Goal: Information Seeking & Learning: Learn about a topic

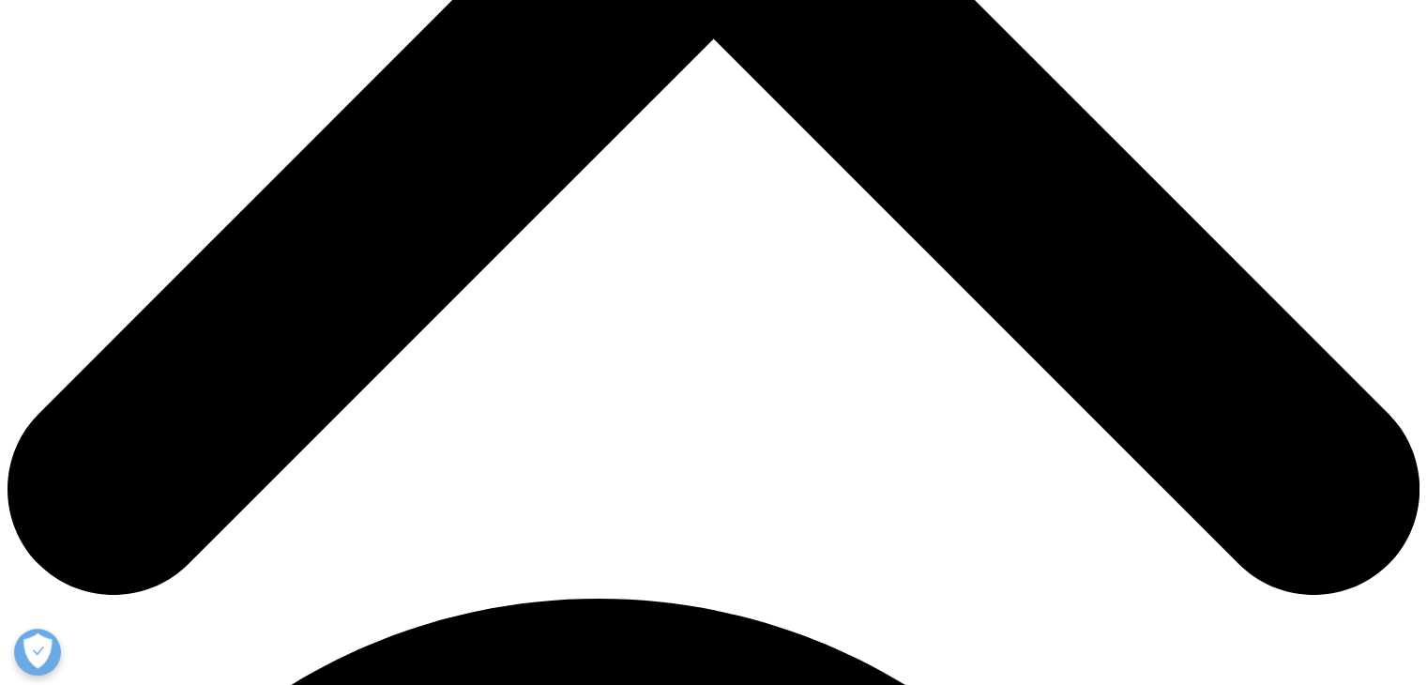
scroll to position [1126, 0]
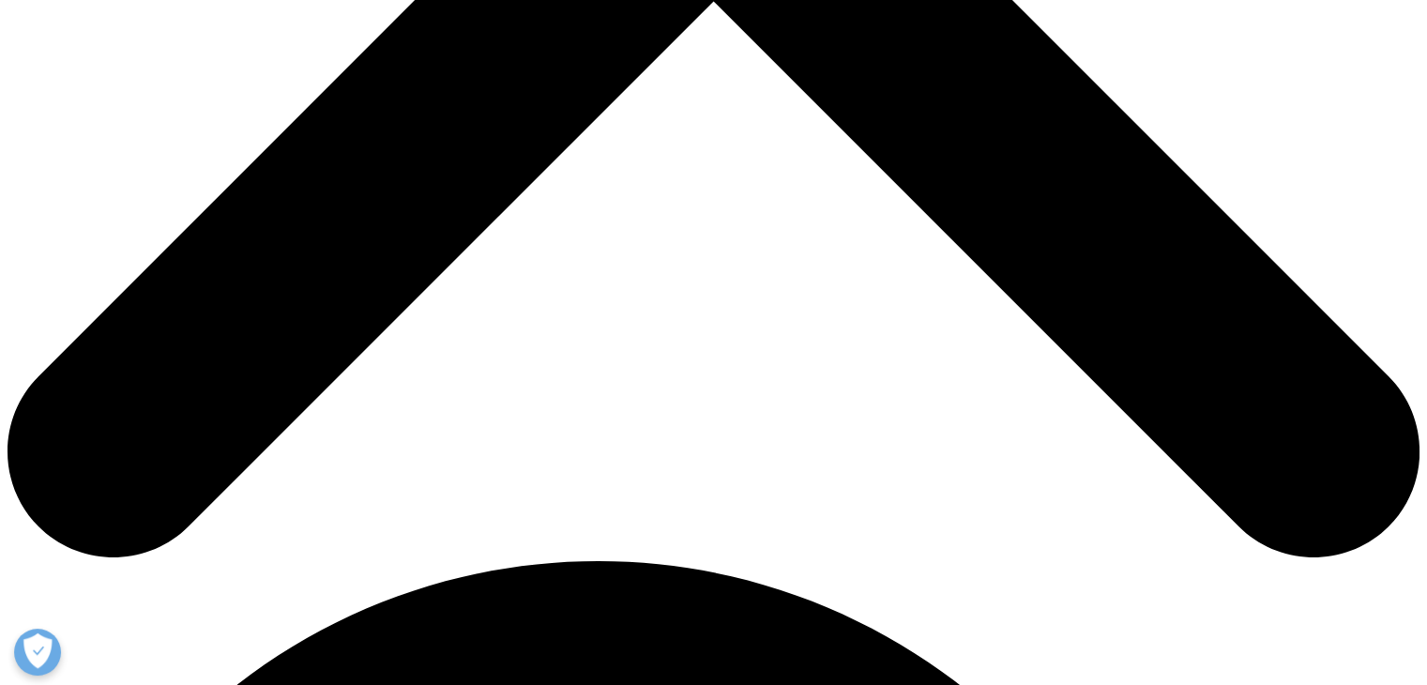
scroll to position [1032, 0]
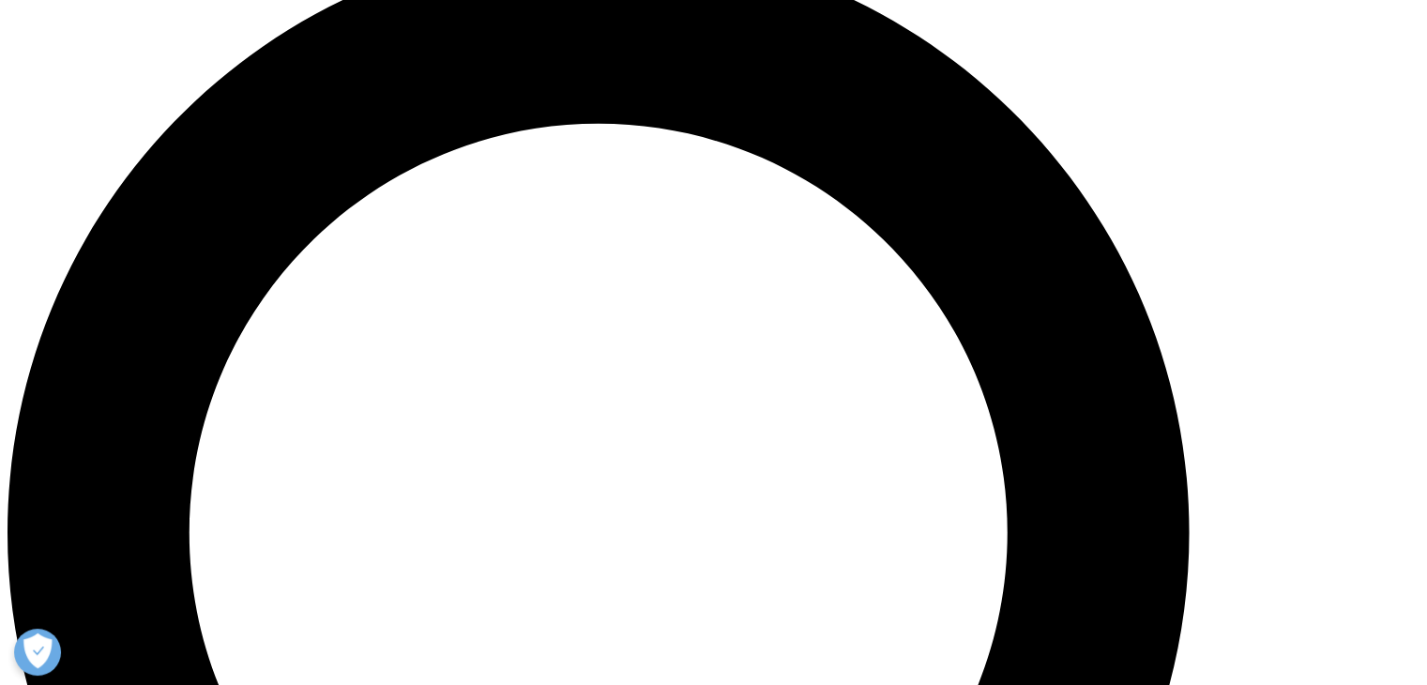
scroll to position [1595, 0]
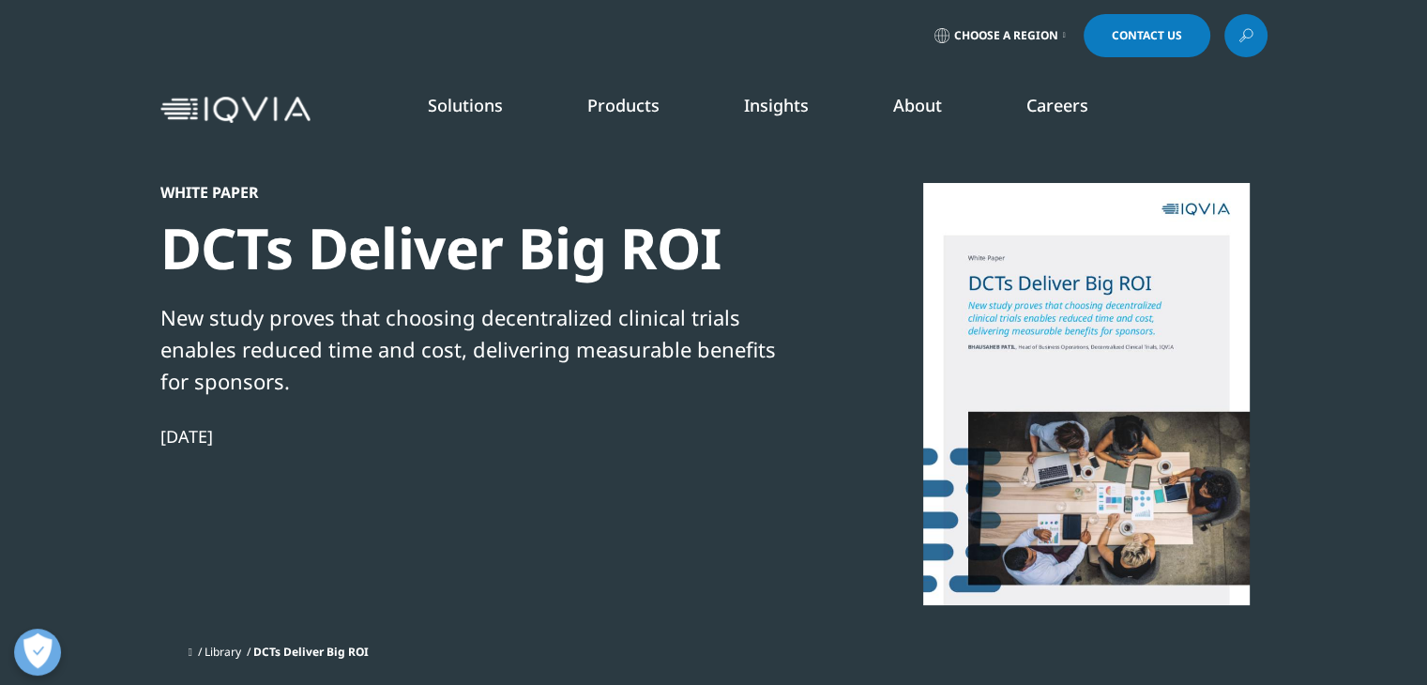
click at [1192, 462] on link "LEARN MORE" at bounding box center [1264, 461] width 214 height 16
click at [128, 342] on link "DISCOVER INSIGHTS" at bounding box center [177, 344] width 279 height 16
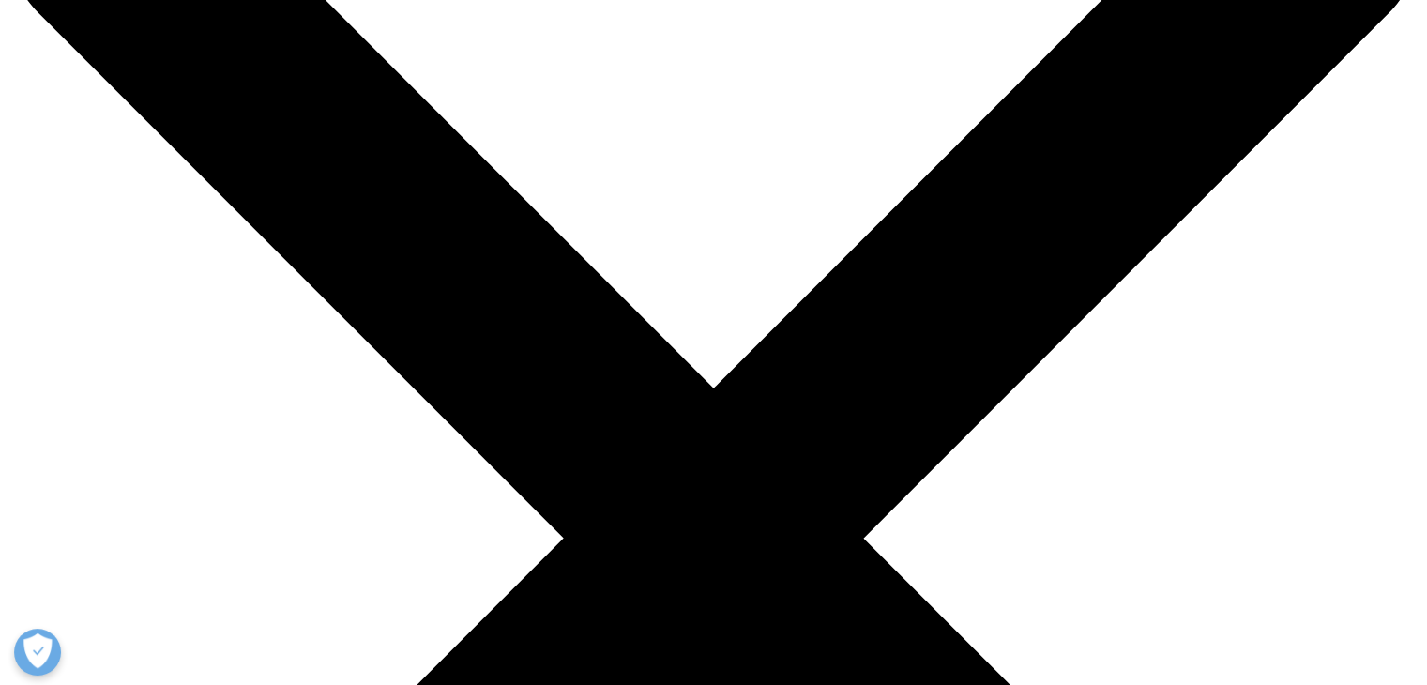
scroll to position [94, 0]
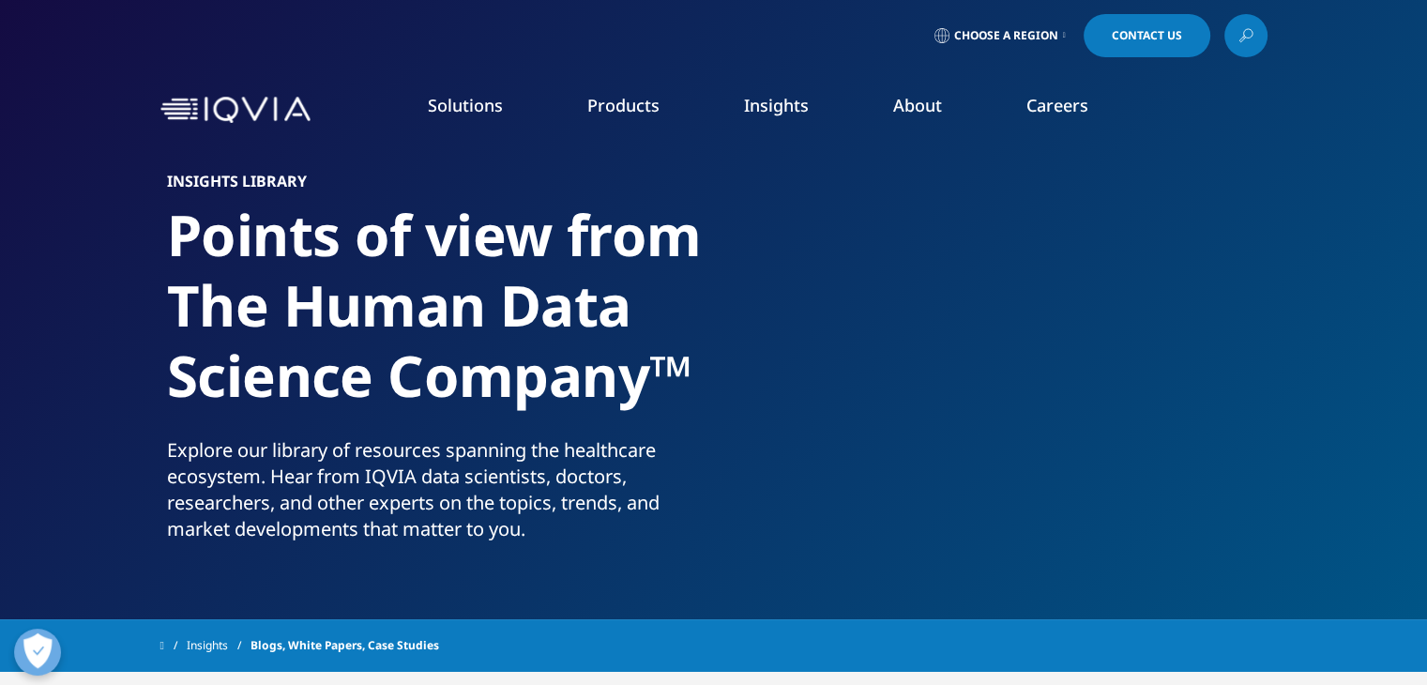
click at [402, 343] on link "SEE LATEST REPORTS" at bounding box center [474, 342] width 279 height 16
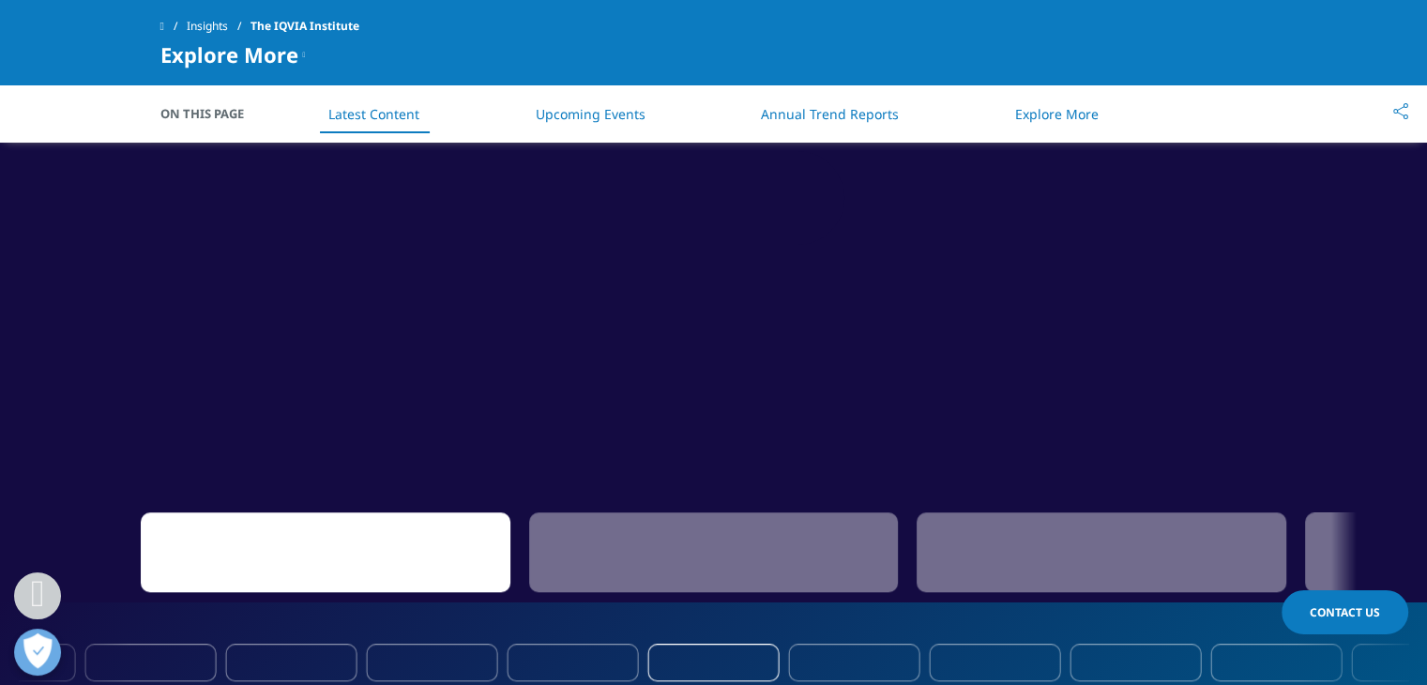
scroll to position [1595, 0]
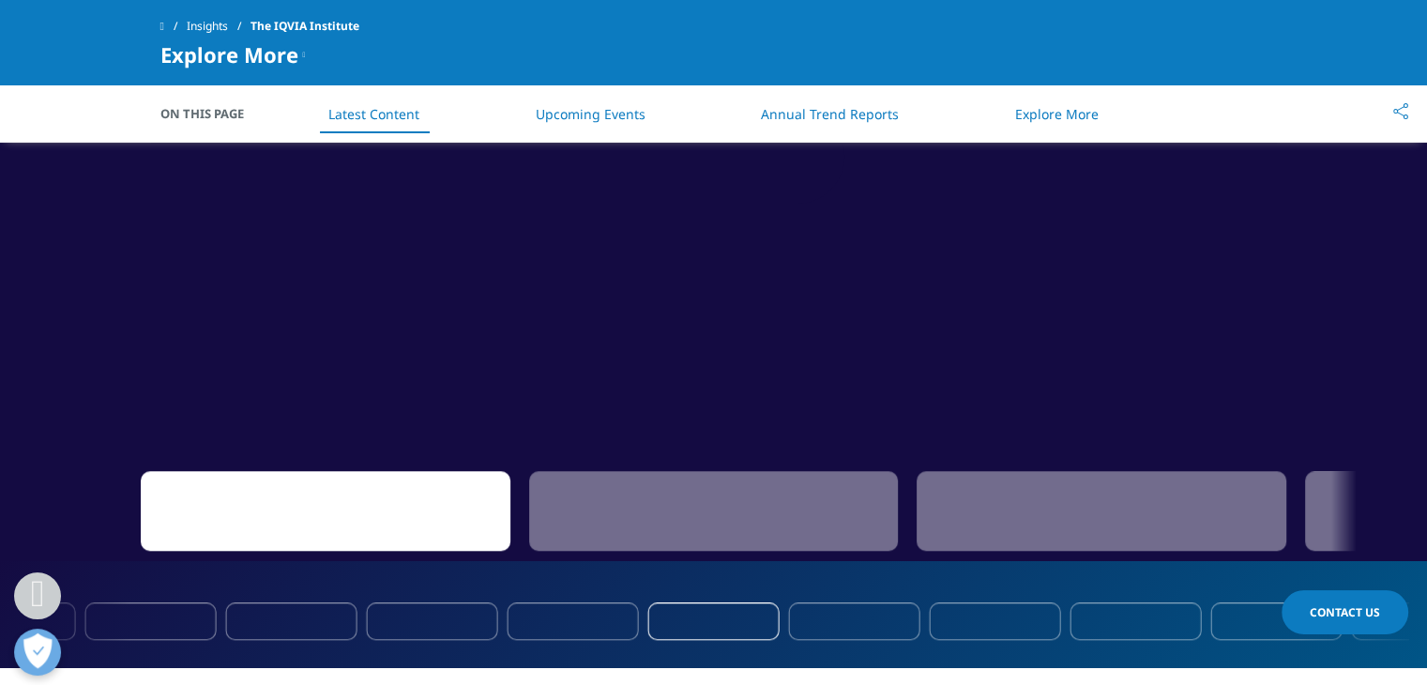
click at [386, 534] on div "1 / 6" at bounding box center [326, 511] width 370 height 80
click at [417, 518] on div "1 / 6" at bounding box center [326, 511] width 370 height 80
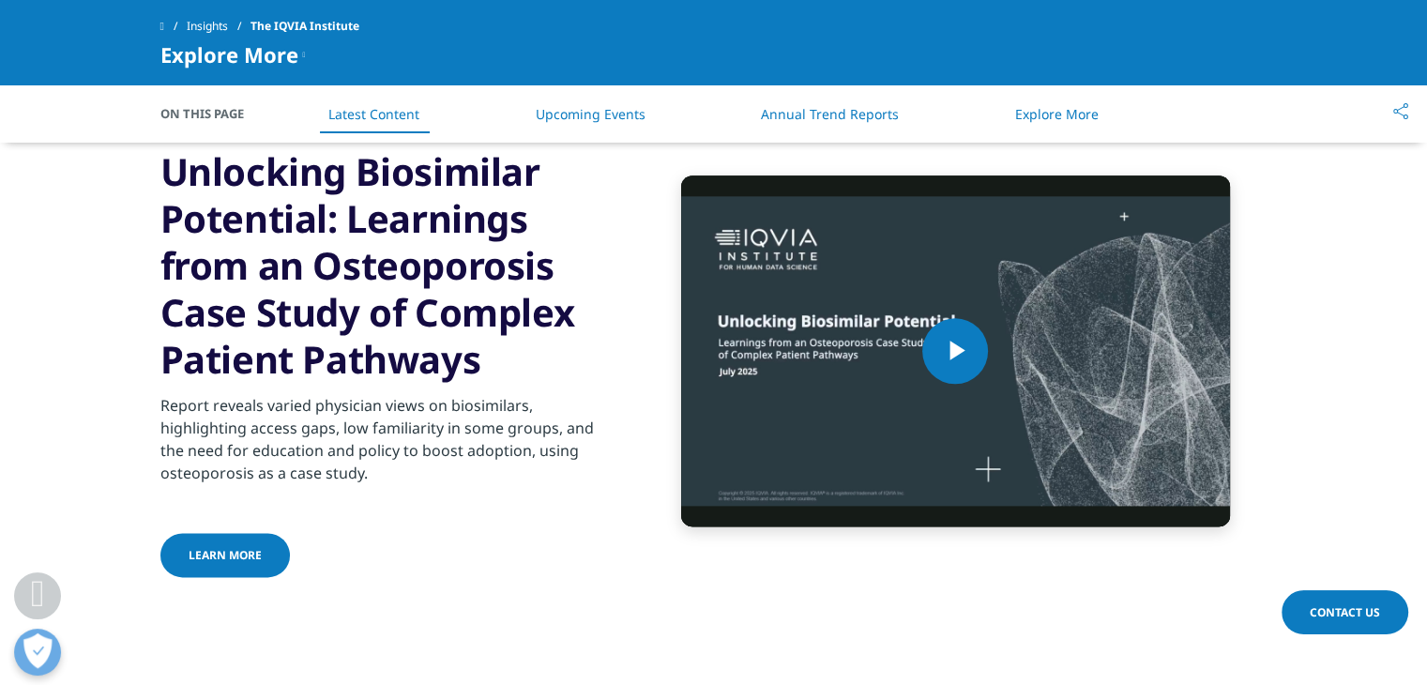
scroll to position [2158, 0]
